Goal: Task Accomplishment & Management: Use online tool/utility

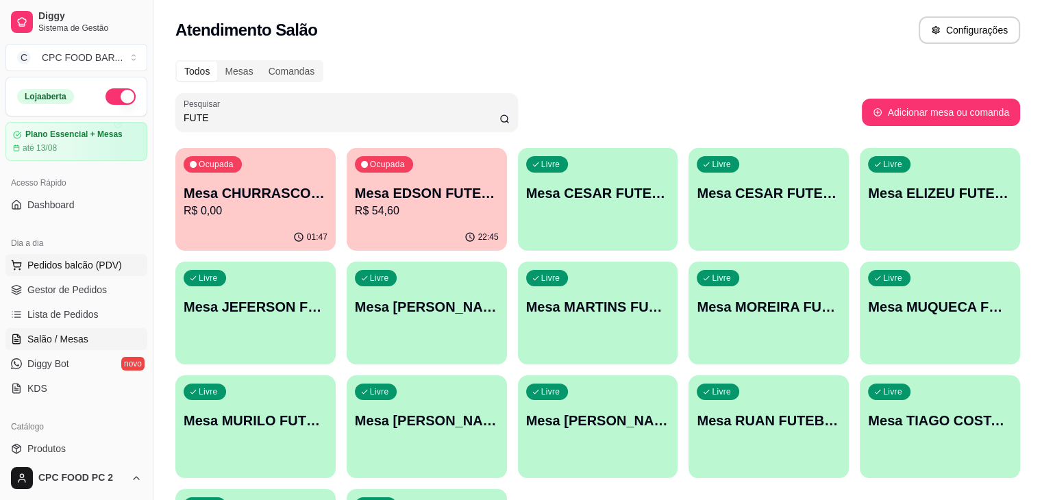
click at [67, 262] on span "Pedidos balcão (PDV)" at bounding box center [74, 265] width 95 height 14
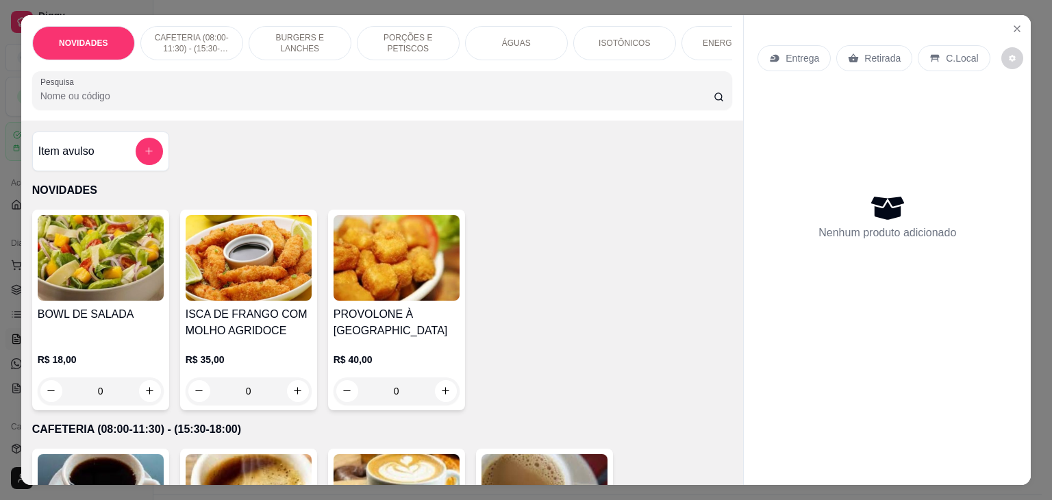
click at [113, 109] on div "Pesquisa" at bounding box center [382, 90] width 701 height 38
type input "CONTR"
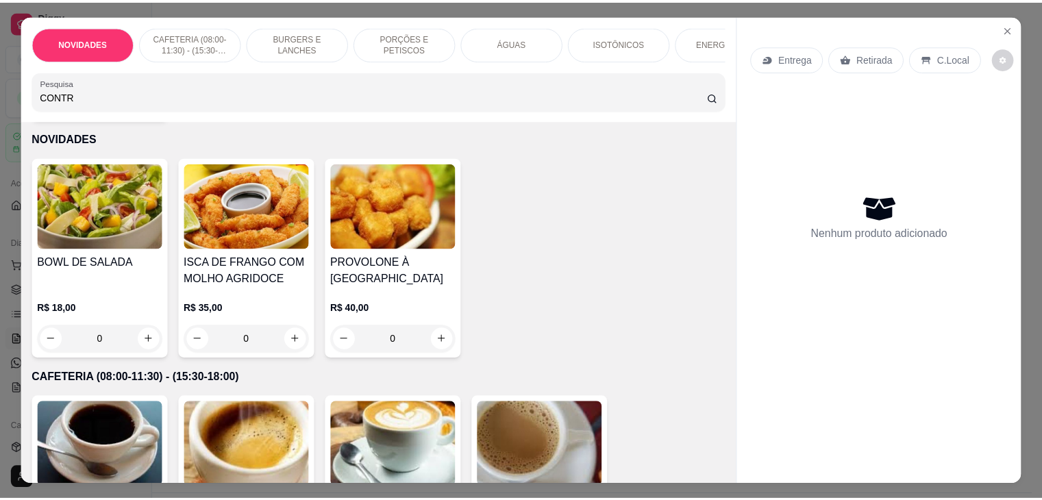
scroll to position [137, 0]
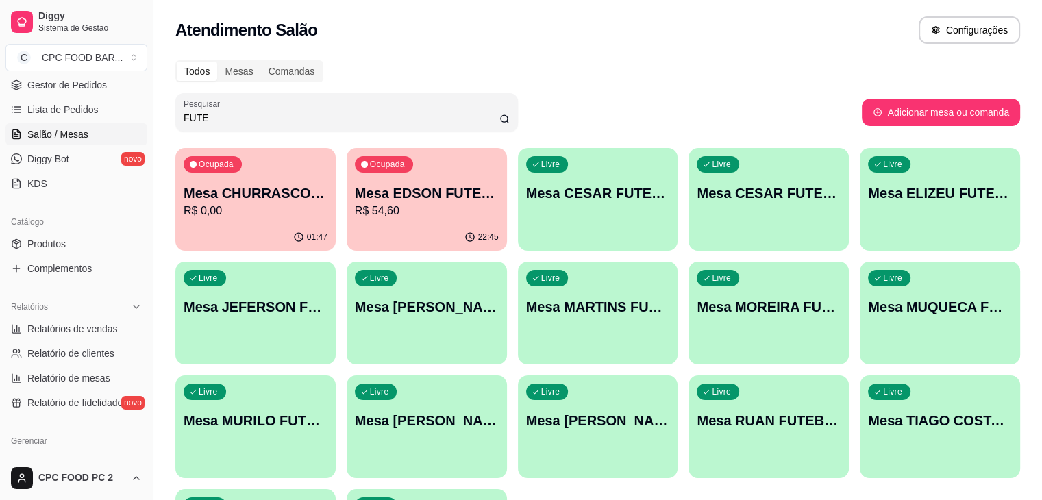
scroll to position [206, 0]
click at [59, 243] on span "Produtos" at bounding box center [46, 243] width 38 height 14
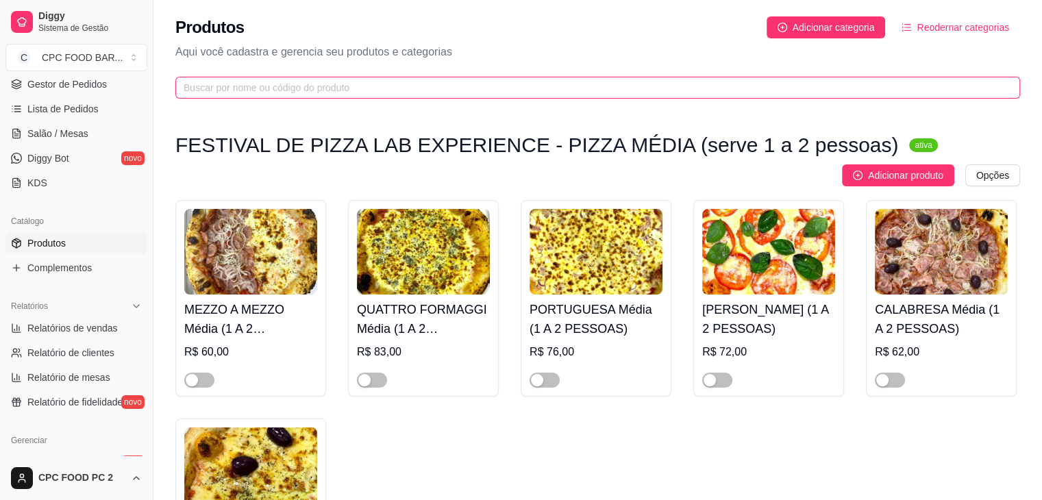
click at [340, 86] on input "text" at bounding box center [592, 87] width 817 height 15
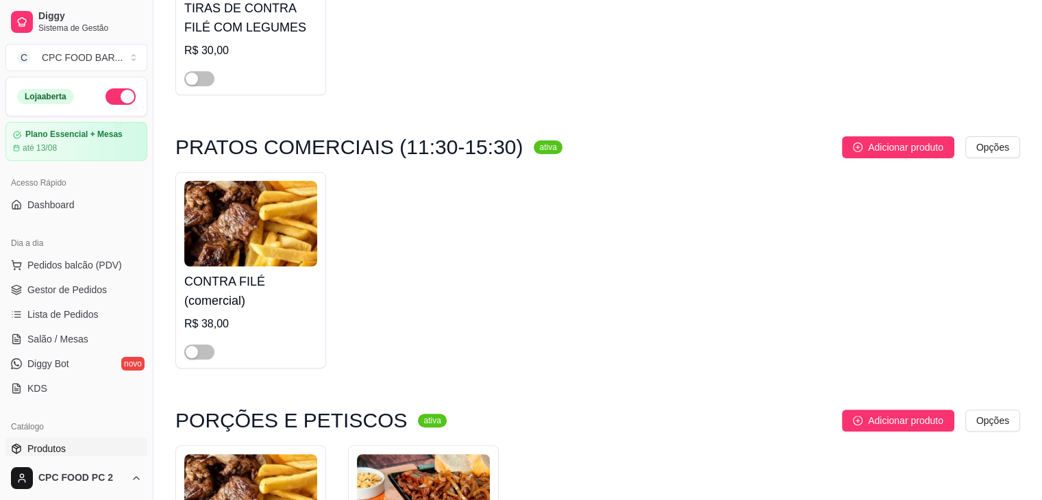
scroll to position [137, 0]
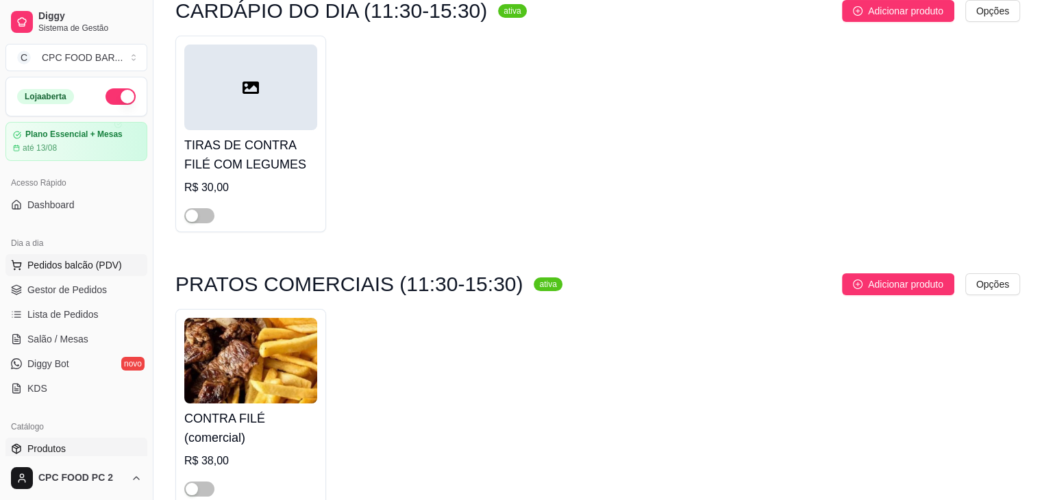
type input "CONTRA"
click at [71, 269] on span "Pedidos balcão (PDV)" at bounding box center [74, 265] width 95 height 14
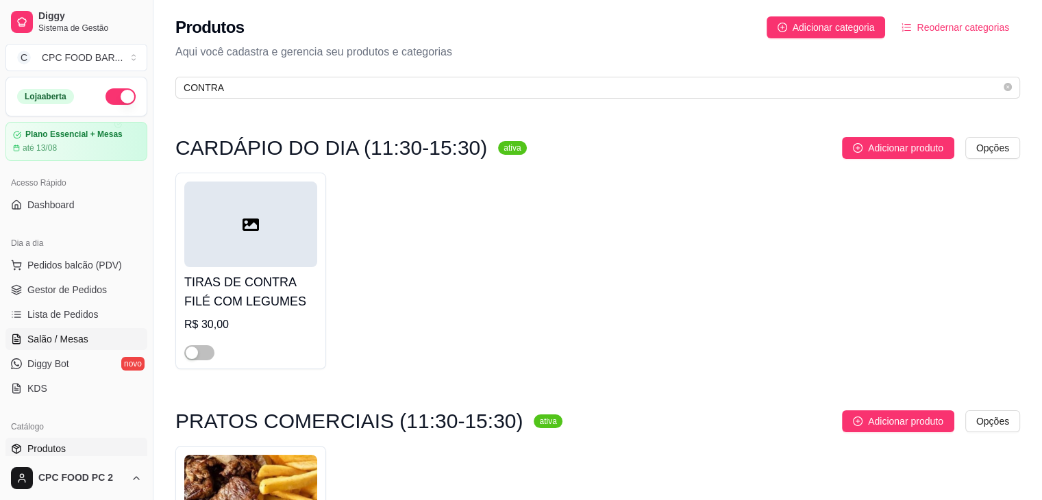
click at [55, 335] on span "Salão / Mesas" at bounding box center [57, 339] width 61 height 14
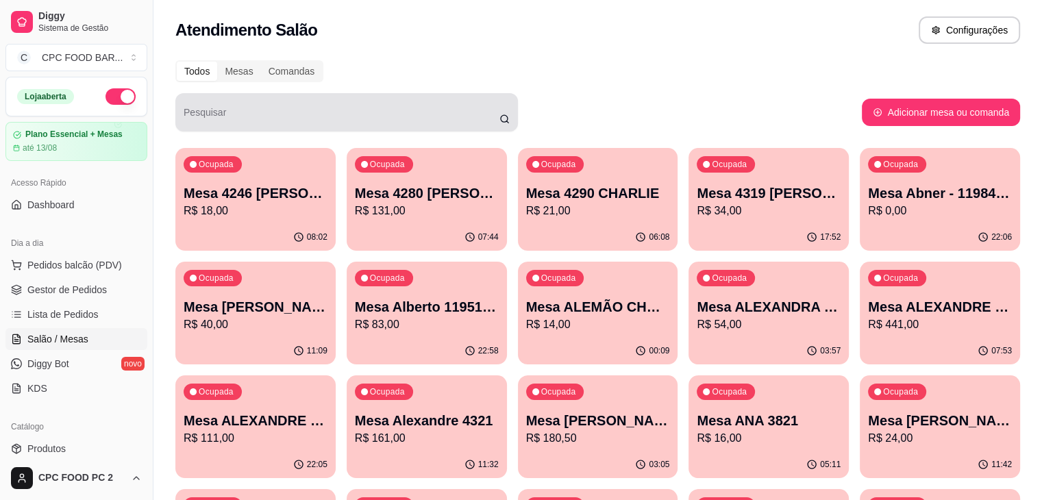
click at [224, 121] on input "Pesquisar" at bounding box center [342, 118] width 316 height 14
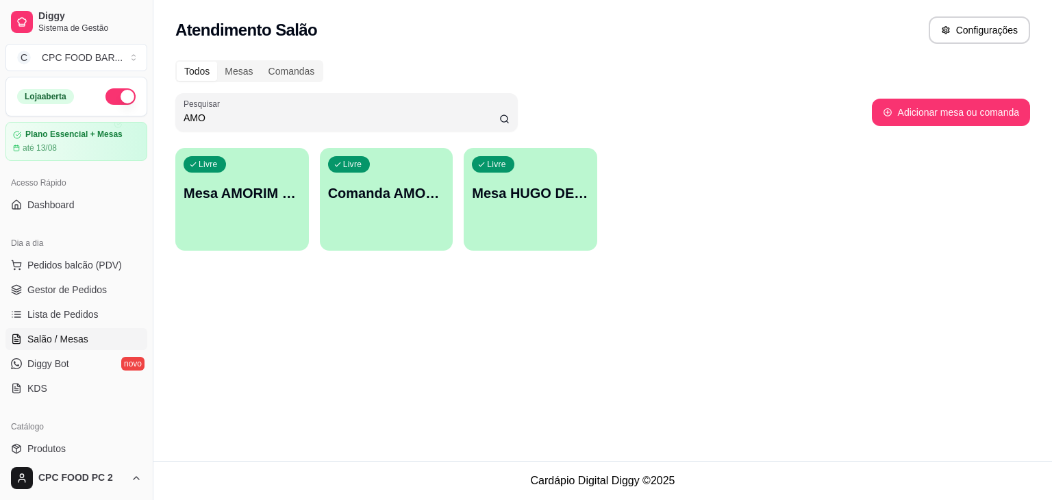
type input "AMO"
click at [253, 182] on div "Livre Mesa AMORIM CHURRASCO" at bounding box center [241, 191] width 129 height 84
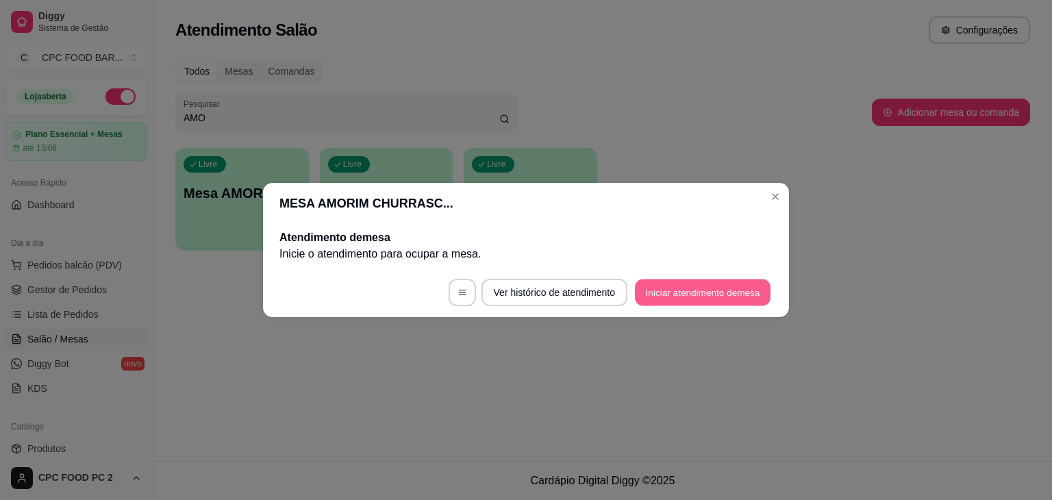
click at [741, 283] on button "Iniciar atendimento de mesa" at bounding box center [703, 293] width 136 height 27
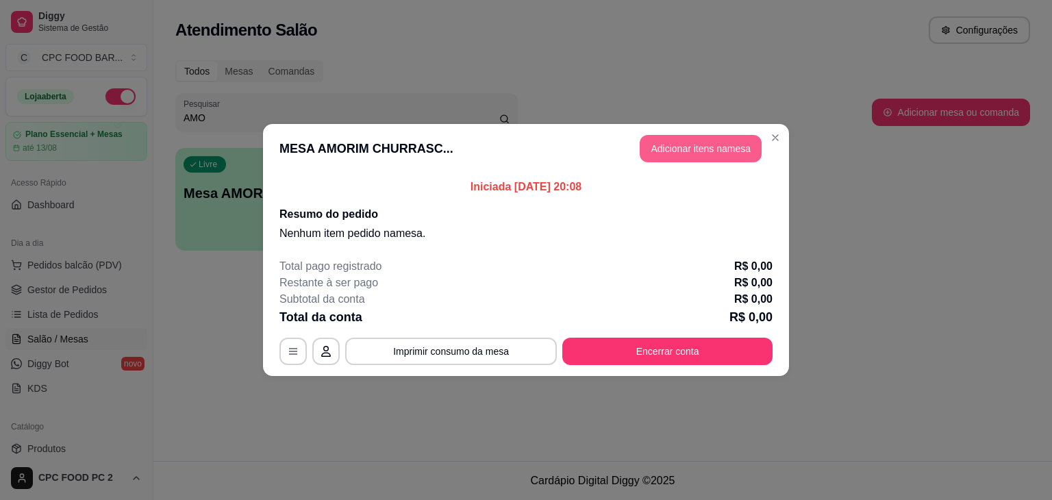
click at [726, 147] on button "Adicionar itens na mesa" at bounding box center [701, 148] width 122 height 27
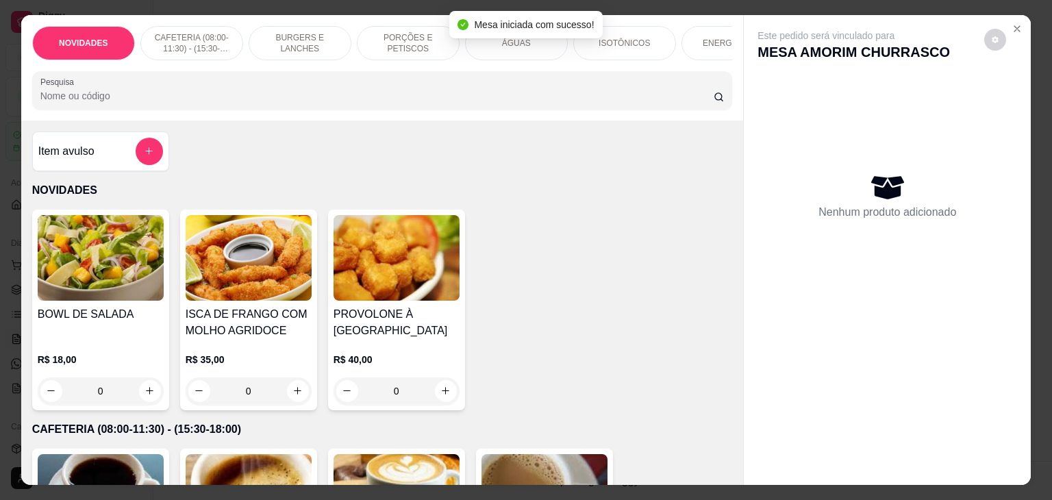
click at [394, 103] on input "Pesquisa" at bounding box center [376, 96] width 673 height 14
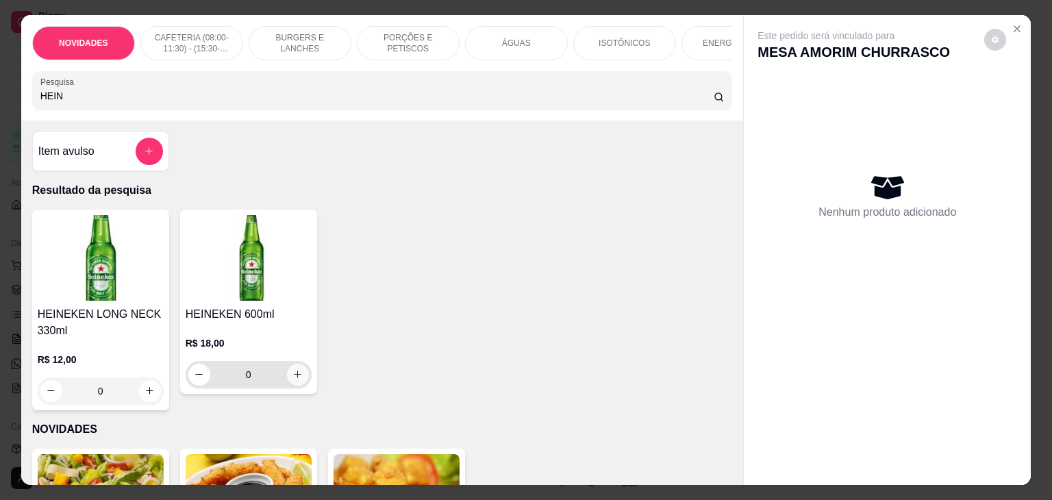
type input "HEIN"
click at [287, 380] on button "increase-product-quantity" at bounding box center [297, 374] width 21 height 21
type input "1"
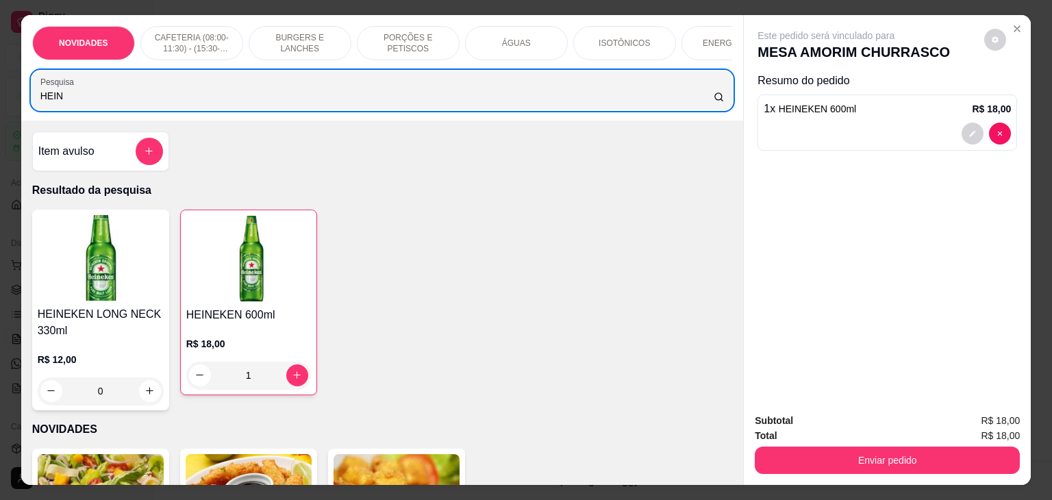
drag, startPoint x: 206, startPoint y: 112, endPoint x: 0, endPoint y: 100, distance: 206.5
click at [0, 100] on div "NOVIDADES CAFETERIA (08:00-11:30) - (15:30-18:00) BURGERS E LANCHES PORÇÕES E P…" at bounding box center [526, 250] width 1052 height 500
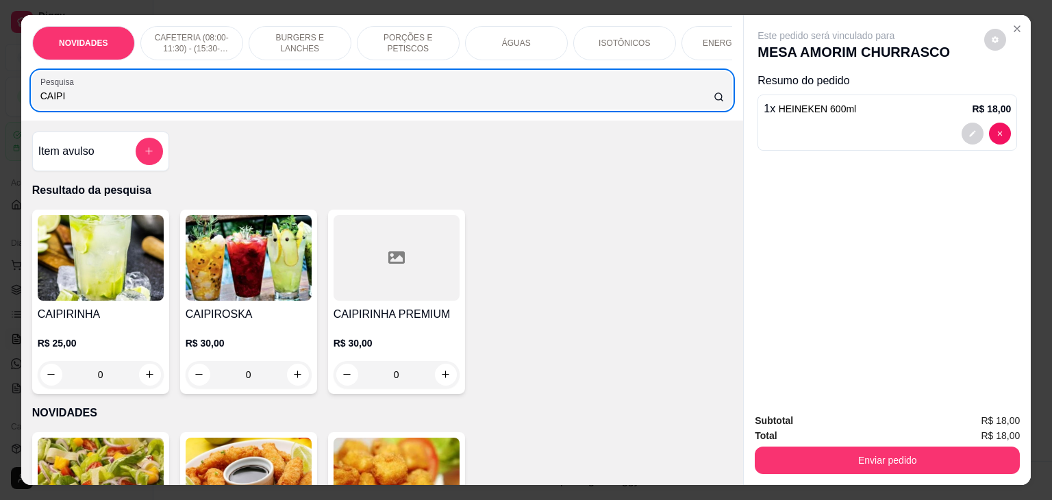
type input "CAIPI"
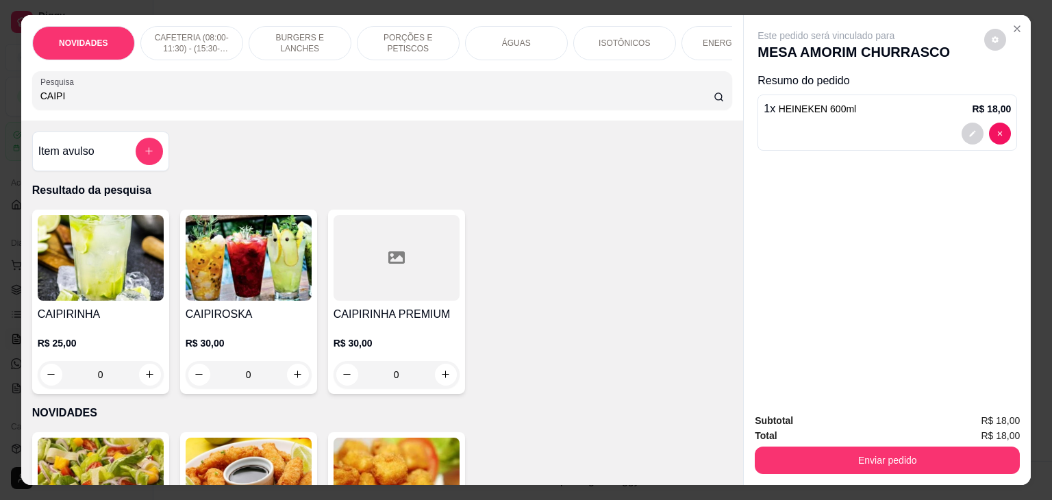
click at [141, 376] on div "0" at bounding box center [101, 374] width 126 height 27
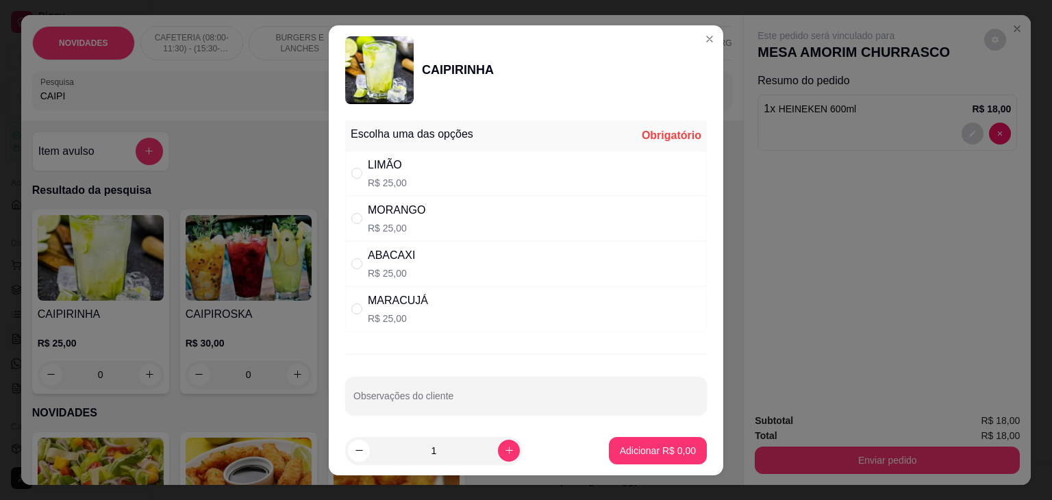
click at [518, 160] on div "LIMÃO R$ 25,00" at bounding box center [526, 173] width 362 height 45
radio input "true"
click at [636, 445] on p "Adicionar R$ 25,00" at bounding box center [656, 451] width 82 height 14
type input "1"
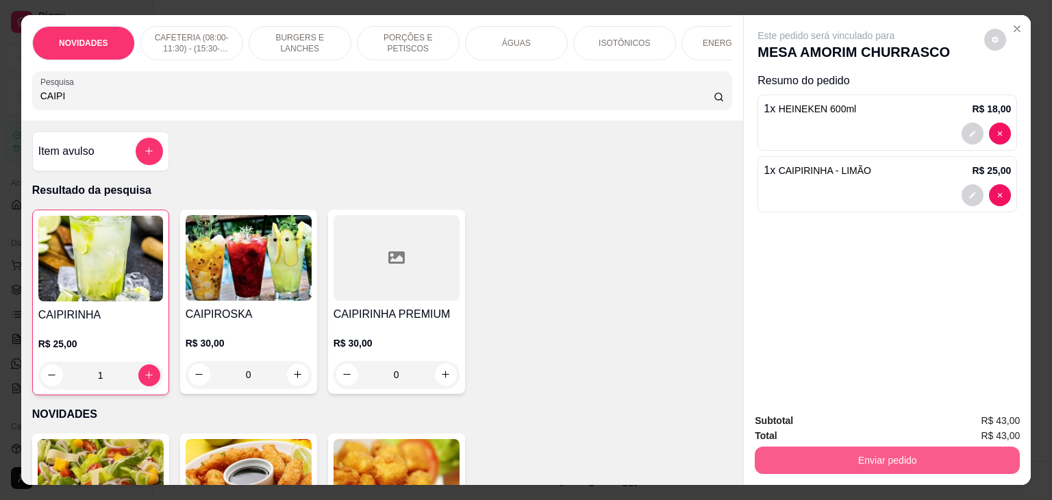
click at [826, 458] on button "Enviar pedido" at bounding box center [887, 460] width 265 height 27
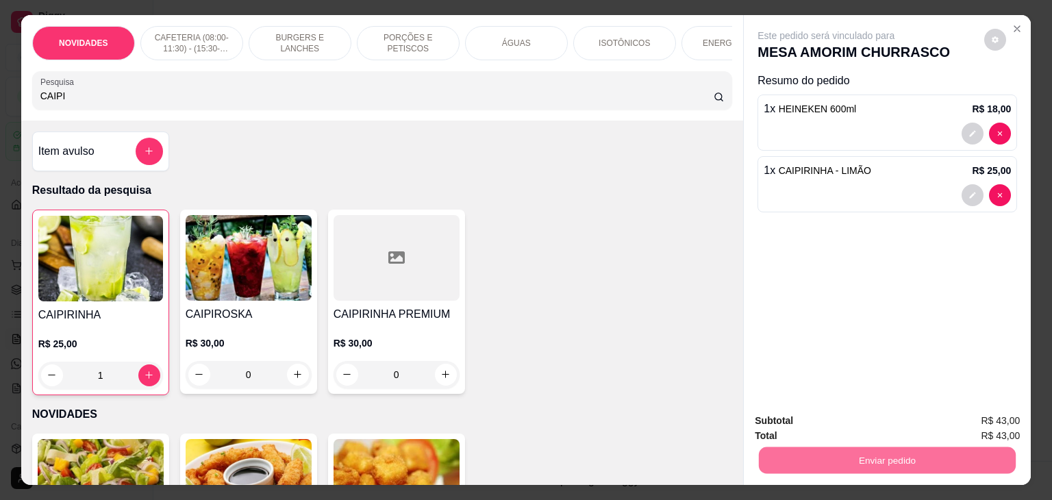
click at [821, 425] on button "Não registrar e enviar pedido" at bounding box center [842, 420] width 138 height 25
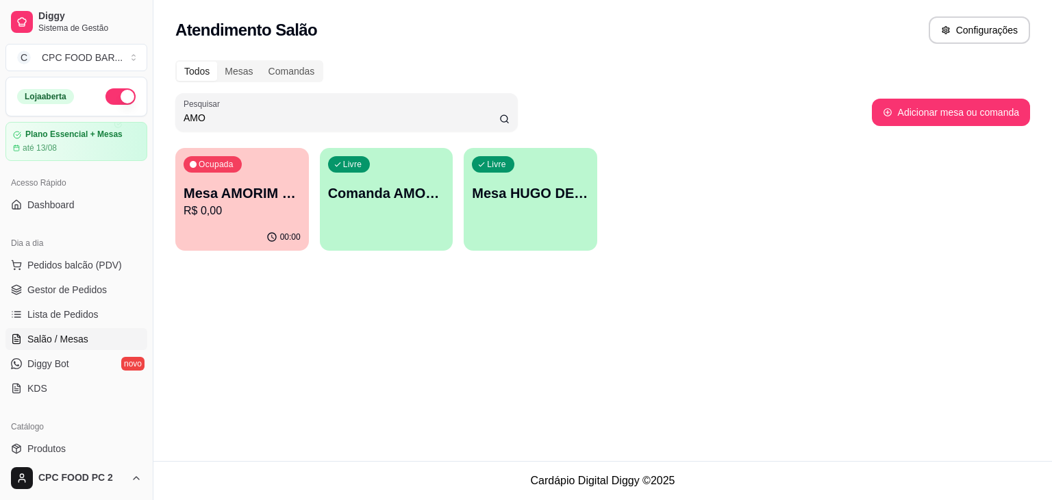
drag, startPoint x: 232, startPoint y: 117, endPoint x: 138, endPoint y: 111, distance: 94.1
click at [138, 111] on div "Diggy Sistema de Gestão C CPC FOOD BAR ... Loja aberta Plano Essencial + Mesas …" at bounding box center [526, 250] width 1052 height 500
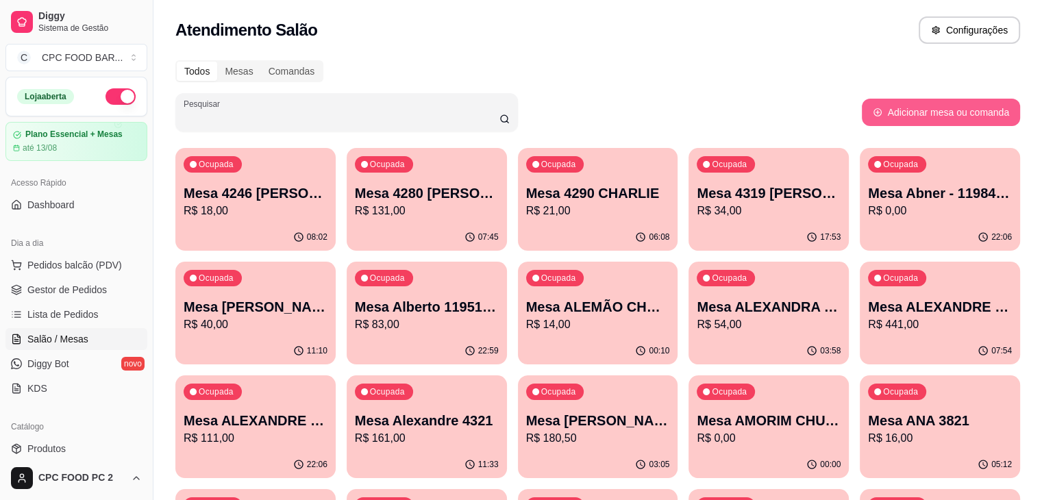
click at [893, 106] on button "Adicionar mesa ou comanda" at bounding box center [941, 112] width 158 height 27
select select "TABLE"
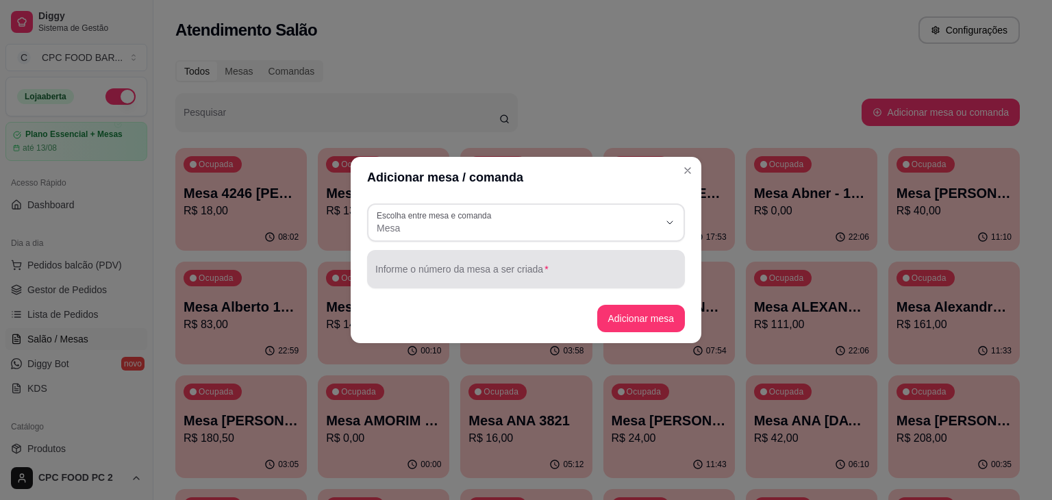
click at [435, 275] on input "Informe o número da mesa a ser criada" at bounding box center [525, 275] width 301 height 14
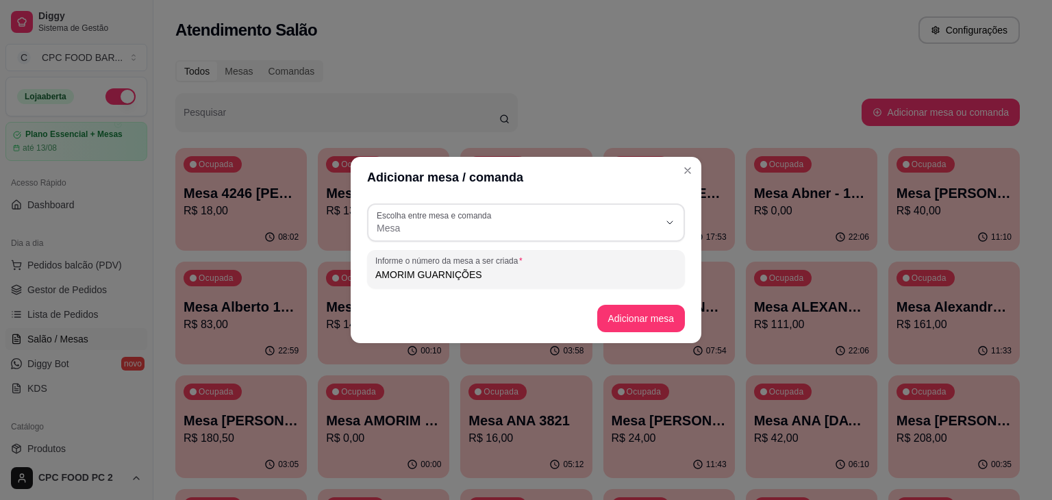
type input "AMORIM GUARNIÇÕES"
click at [623, 314] on button "Adicionar mesa" at bounding box center [641, 319] width 86 height 27
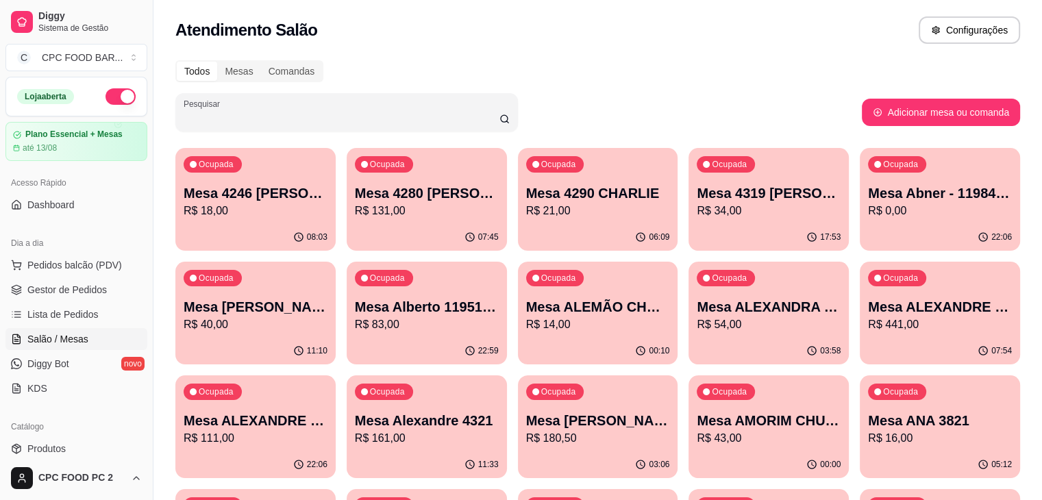
click at [334, 114] on input "Pesquisar" at bounding box center [342, 118] width 316 height 14
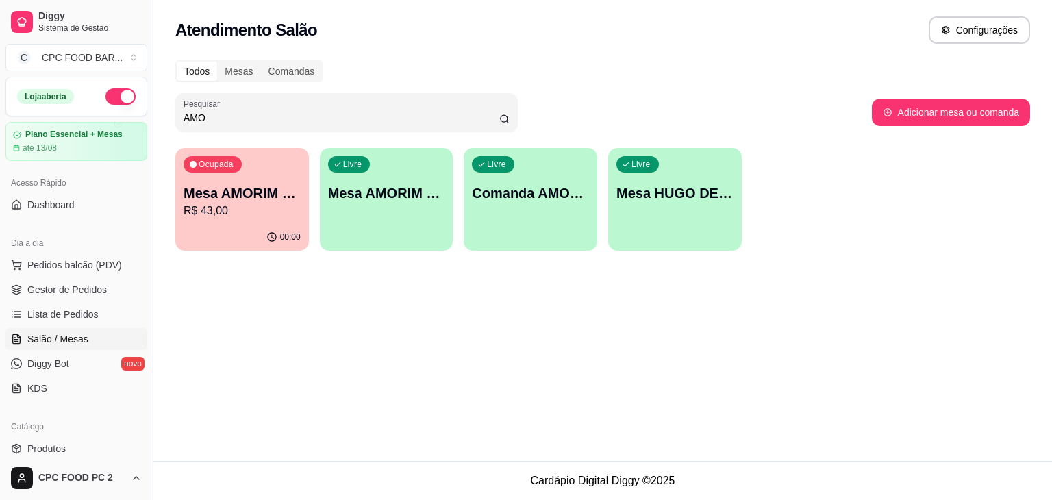
type input "AMO"
click at [399, 182] on div "Livre Mesa AMORIM GUARNIÇÕES" at bounding box center [386, 191] width 129 height 84
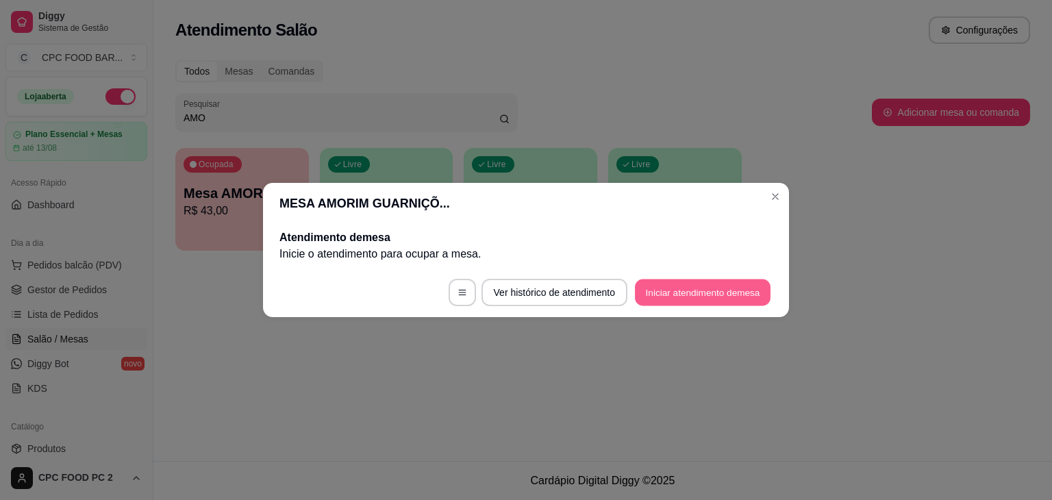
click at [702, 292] on button "Iniciar atendimento de mesa" at bounding box center [703, 293] width 136 height 27
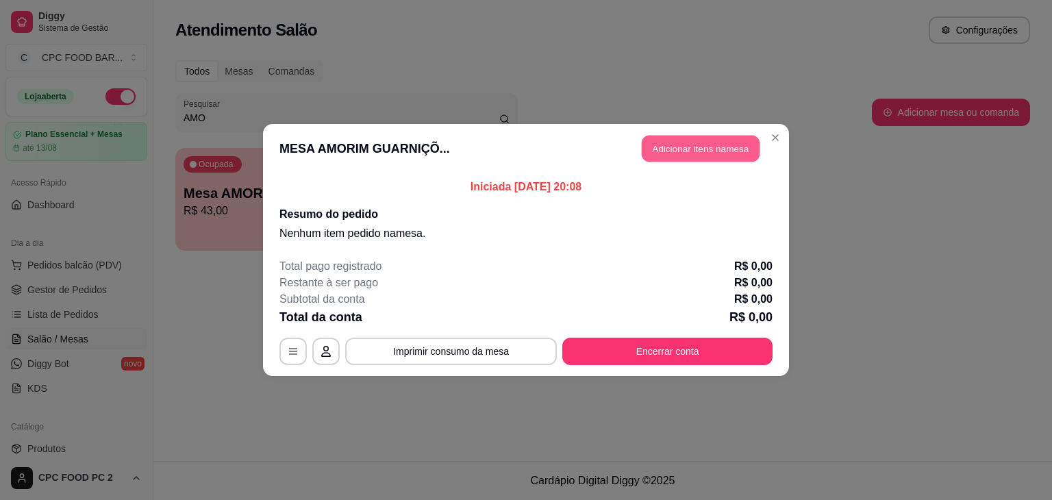
click at [683, 141] on button "Adicionar itens na mesa" at bounding box center [701, 149] width 118 height 27
